Goal: Check status

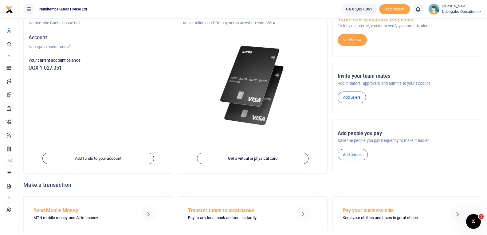
scroll to position [66, 0]
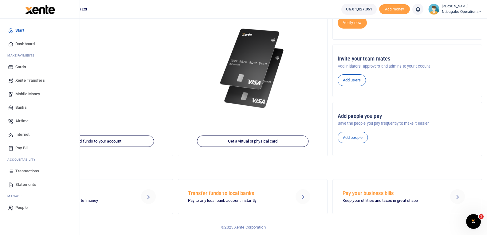
click at [24, 170] on span "Transactions" at bounding box center [27, 171] width 24 height 6
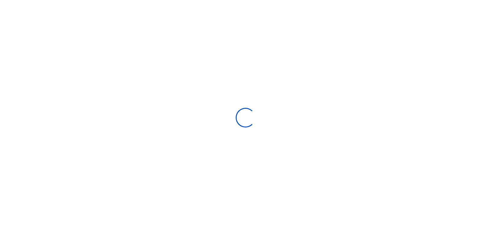
select select
type input "[DATE] - [DATE]"
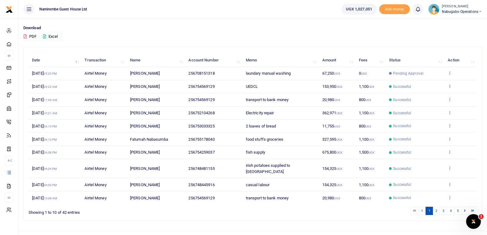
scroll to position [48, 0]
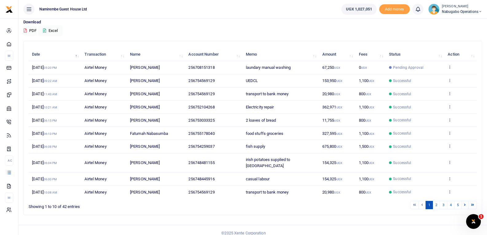
click at [135, 190] on span "Samuel Ahimbisibwe" at bounding box center [145, 192] width 30 height 5
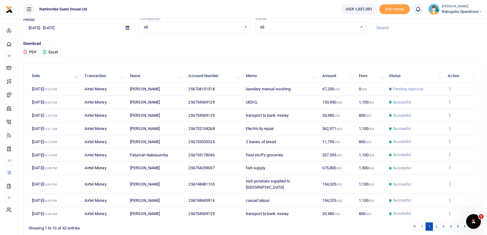
scroll to position [0, 0]
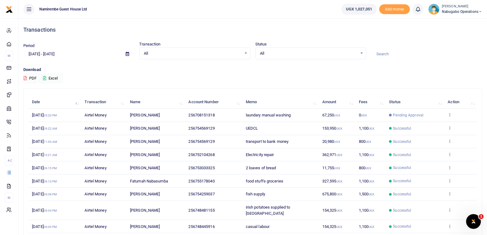
click at [245, 53] on div "All Select an option..." at bounding box center [194, 53] width 110 height 7
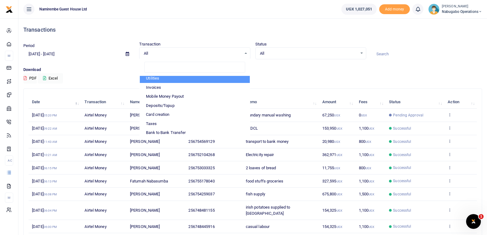
click at [284, 55] on span "All" at bounding box center [308, 53] width 97 height 6
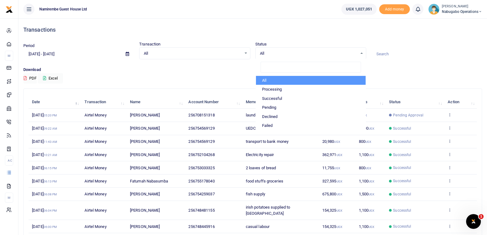
click at [244, 25] on div "Transactions" at bounding box center [252, 29] width 459 height 23
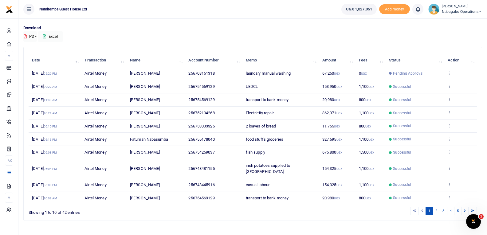
scroll to position [48, 0]
